Goal: Task Accomplishment & Management: Manage account settings

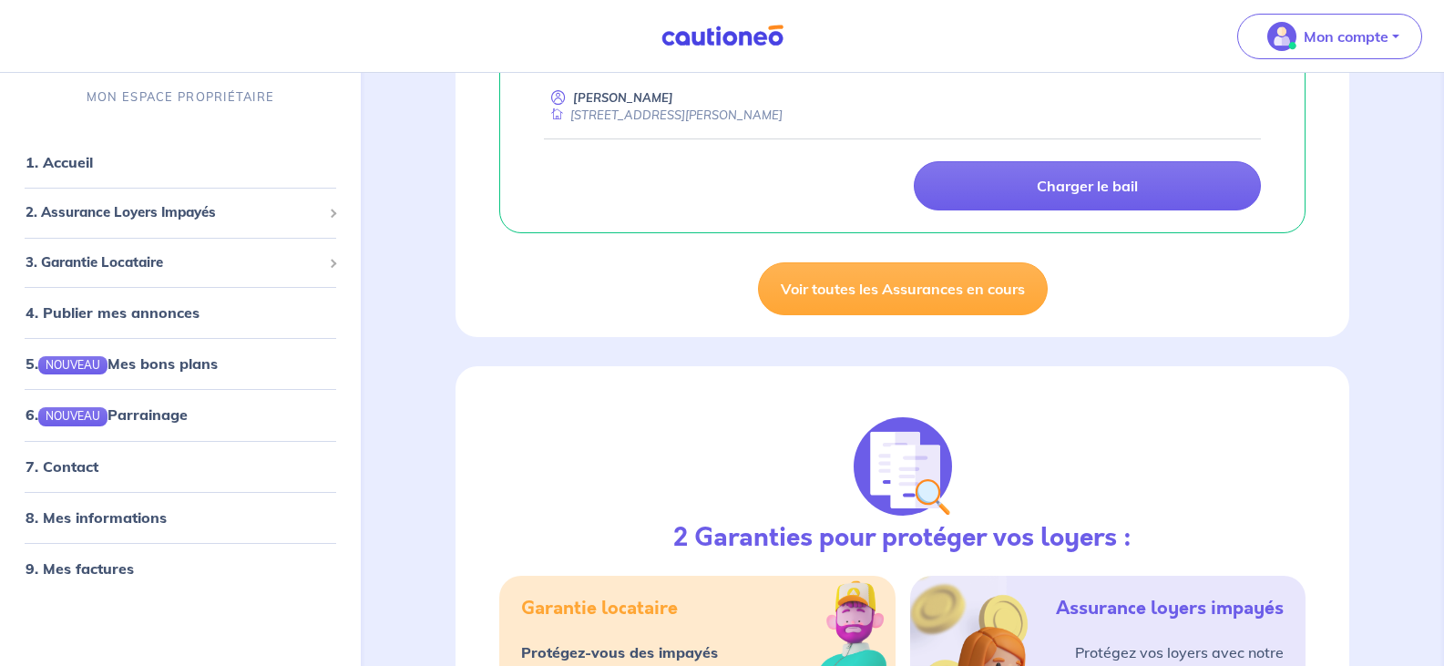
scroll to position [483, 0]
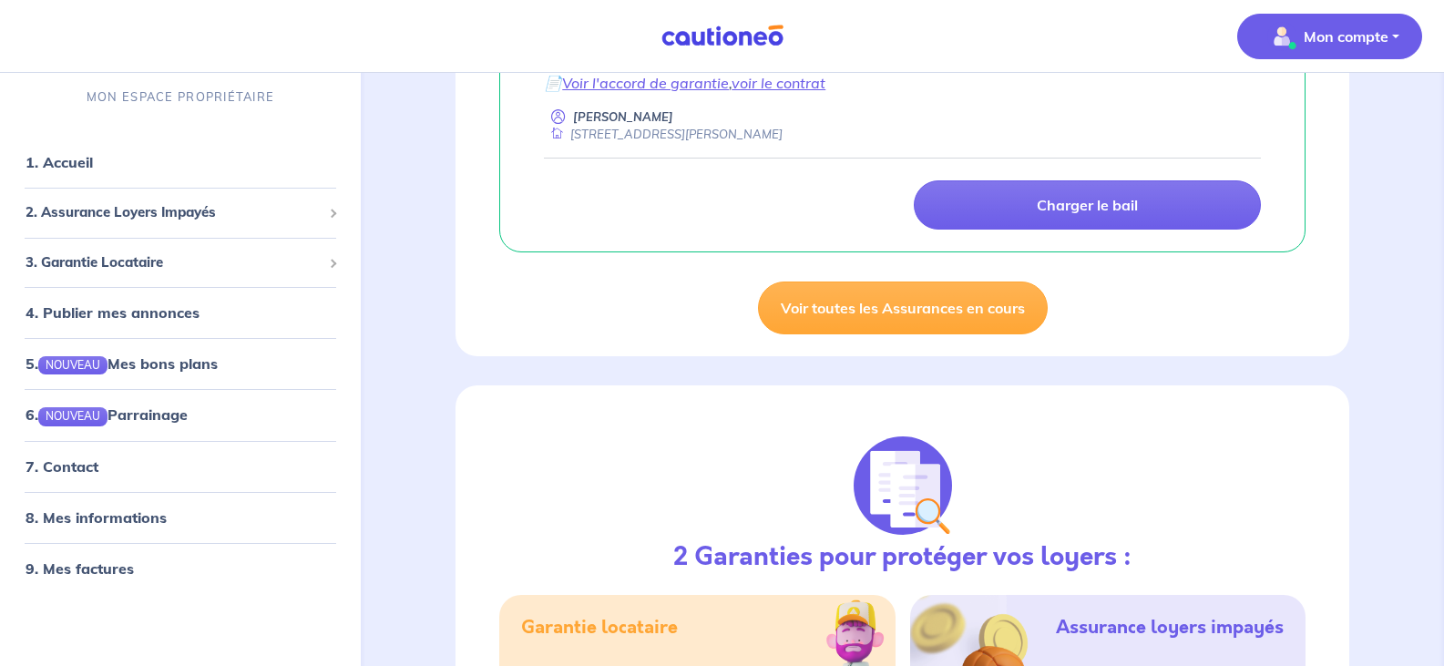
click at [1394, 38] on button "Mon compte" at bounding box center [1329, 37] width 185 height 46
click at [1314, 107] on link "Mes informations" at bounding box center [1311, 112] width 147 height 29
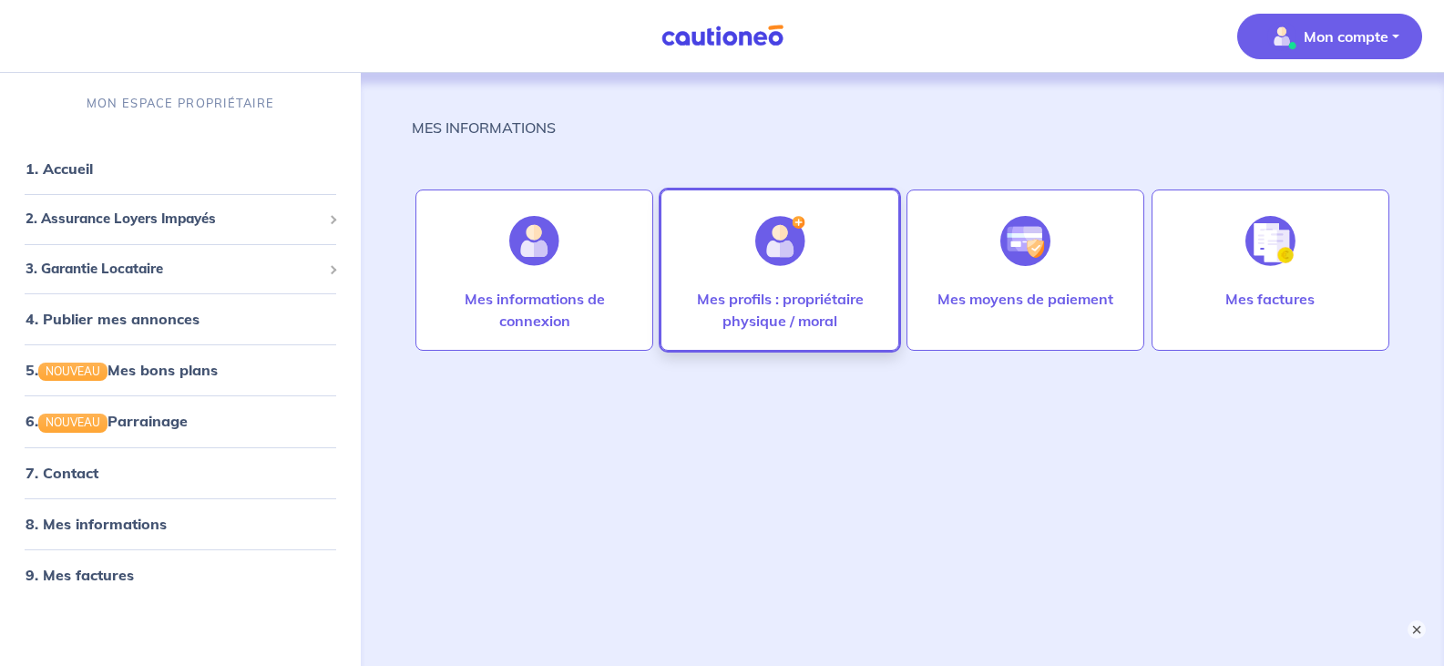
click at [793, 268] on div at bounding box center [780, 241] width 79 height 94
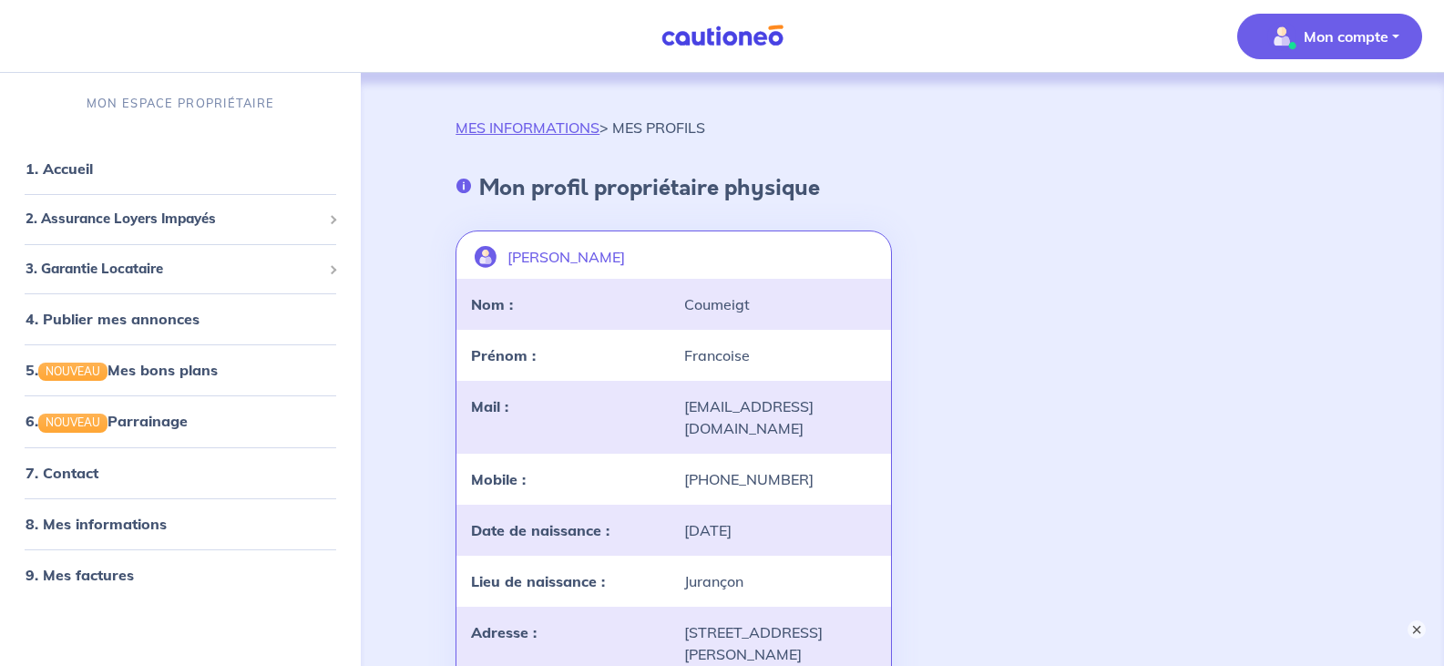
click at [793, 260] on div "[PERSON_NAME]" at bounding box center [673, 257] width 434 height 44
click at [113, 271] on span "3. Garantie Locataire" at bounding box center [174, 269] width 296 height 21
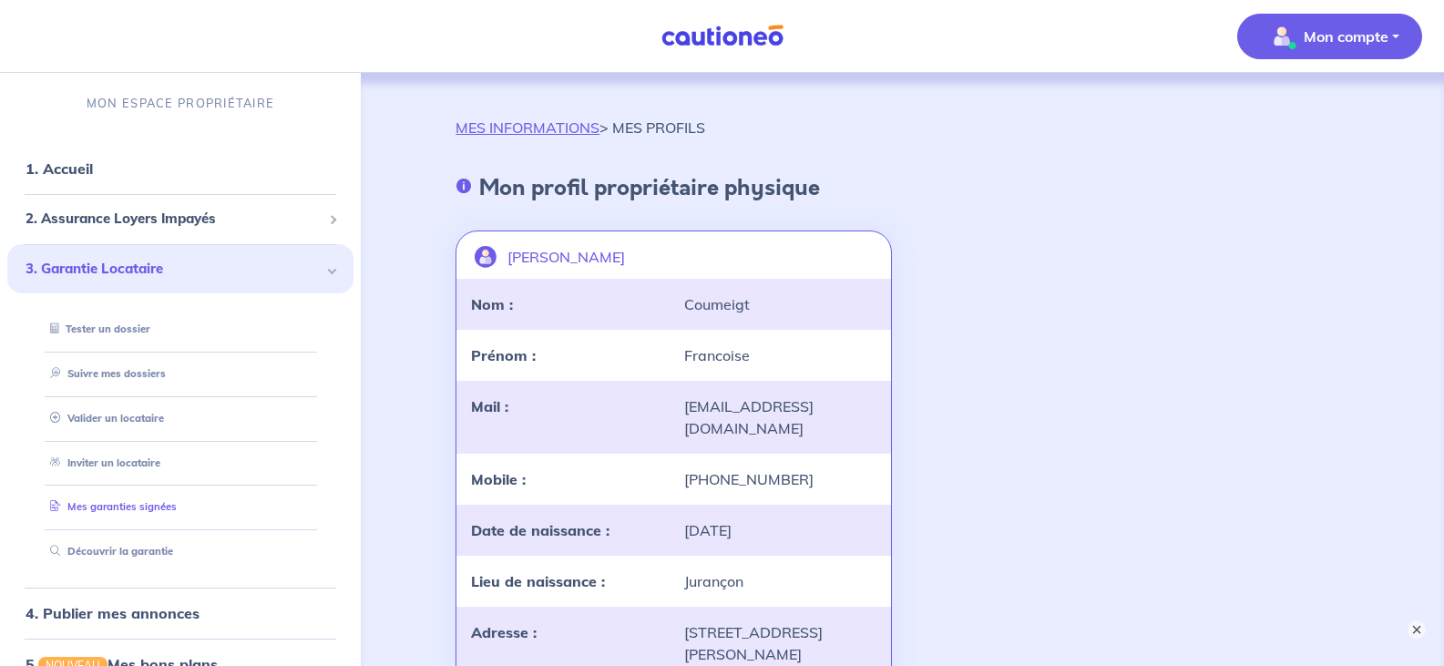
click at [155, 504] on link "Mes garanties signées" at bounding box center [110, 506] width 134 height 13
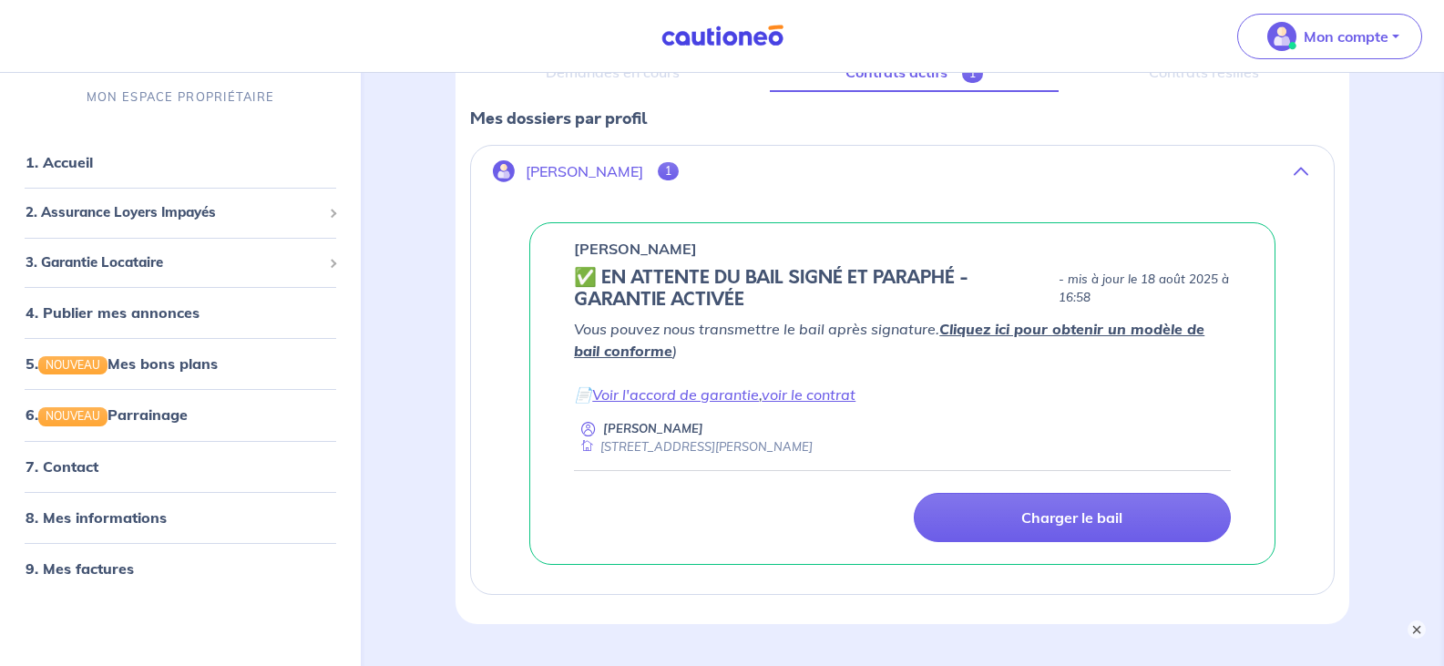
scroll to position [262, 0]
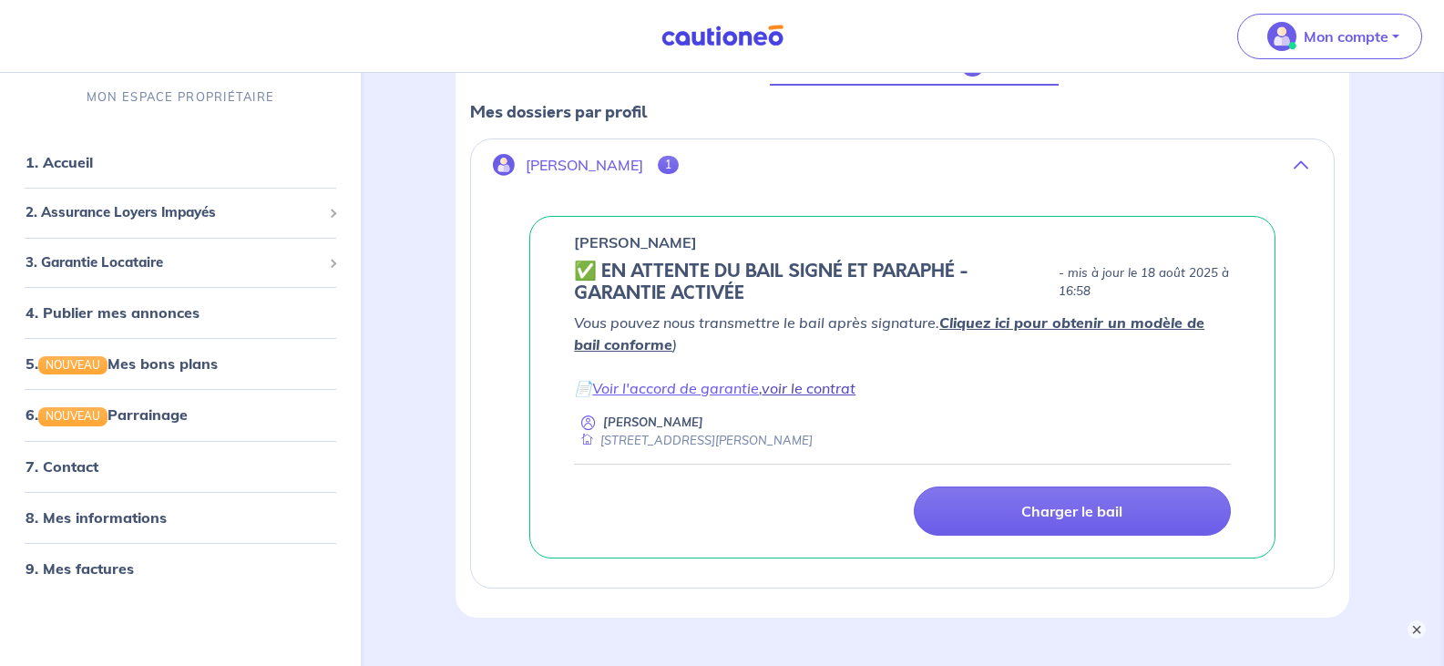
click at [782, 388] on link "voir le contrat" at bounding box center [808, 388] width 94 height 18
